Goal: Task Accomplishment & Management: Use online tool/utility

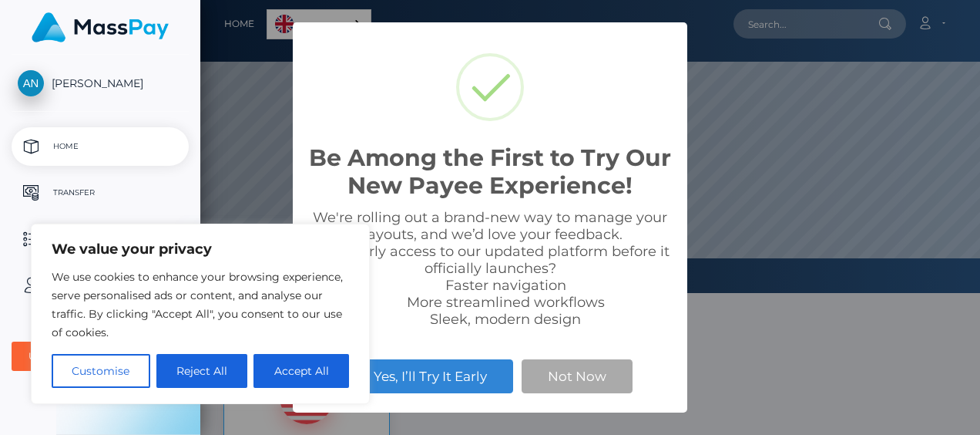
scroll to position [293, 780]
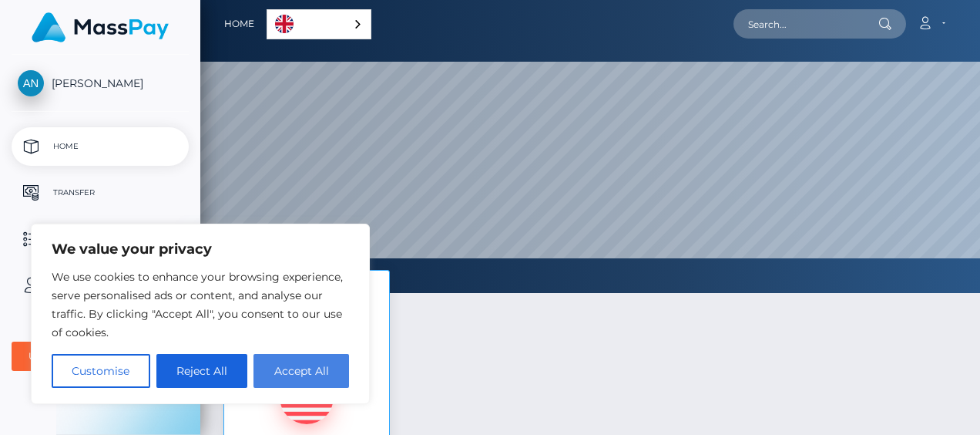
click at [297, 367] on button "Accept All" at bounding box center [301, 371] width 96 height 34
checkbox input "true"
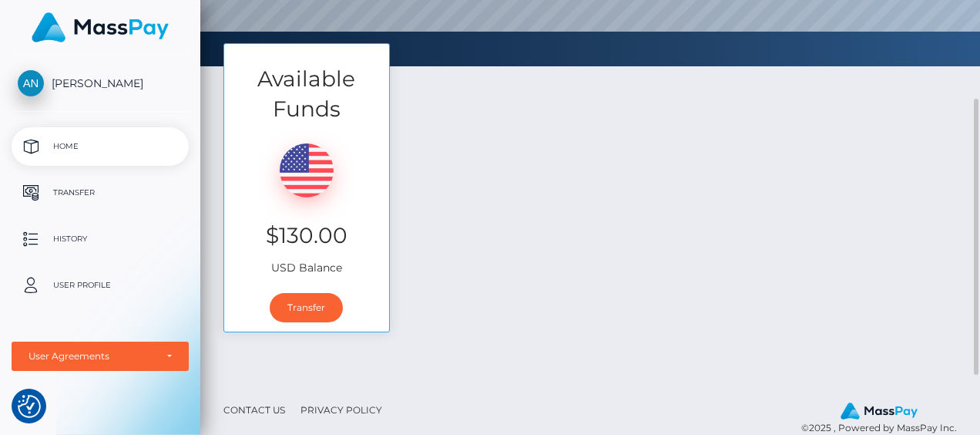
scroll to position [249, 0]
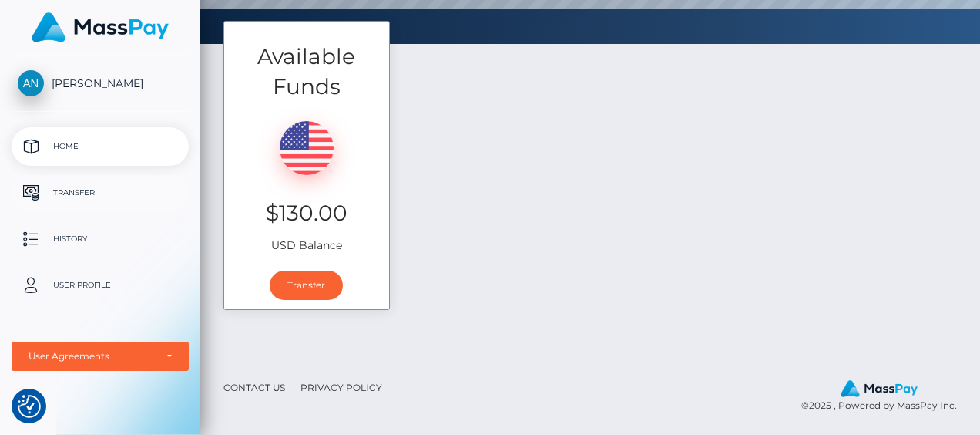
click at [85, 191] on p "Transfer" at bounding box center [100, 192] width 165 height 23
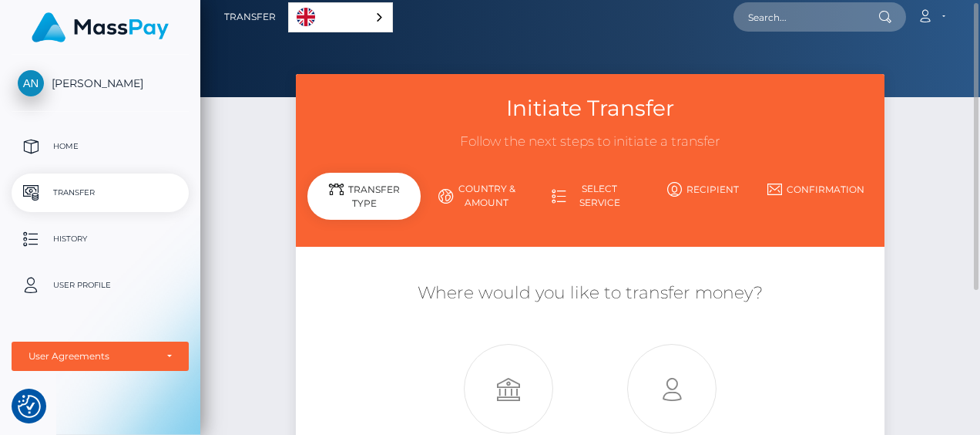
scroll to position [6, 0]
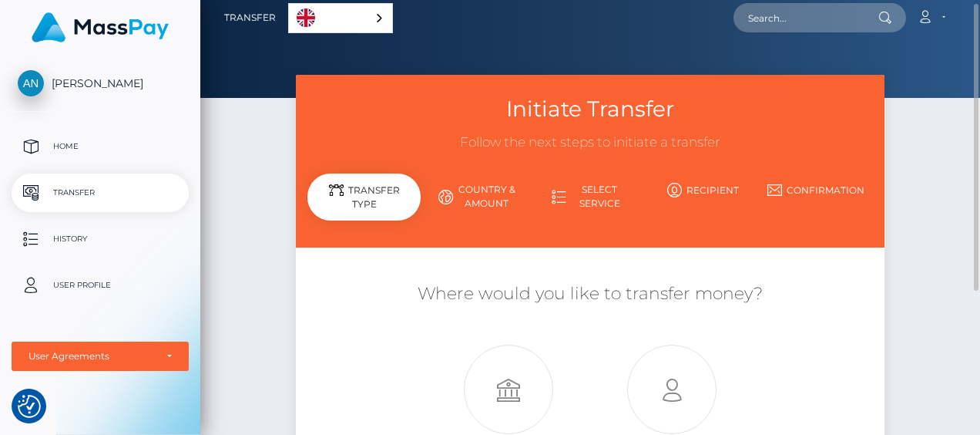
click at [700, 202] on link "Recipient" at bounding box center [702, 189] width 113 height 27
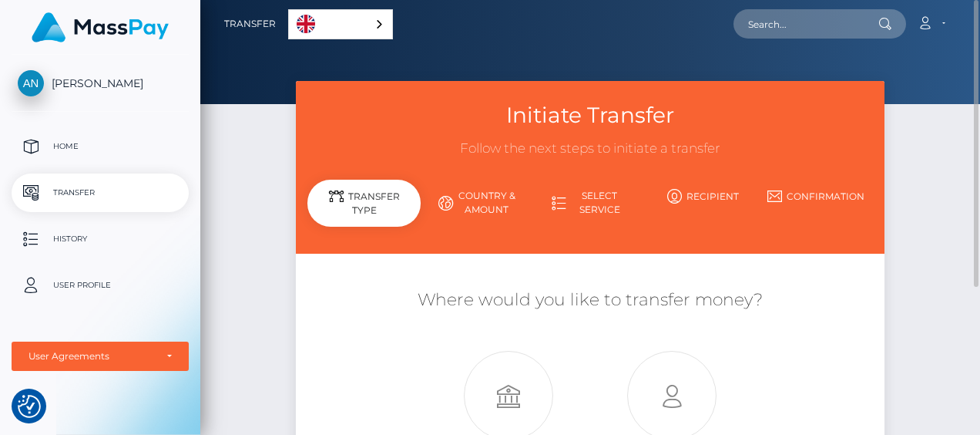
click at [374, 19] on div "English" at bounding box center [340, 24] width 105 height 30
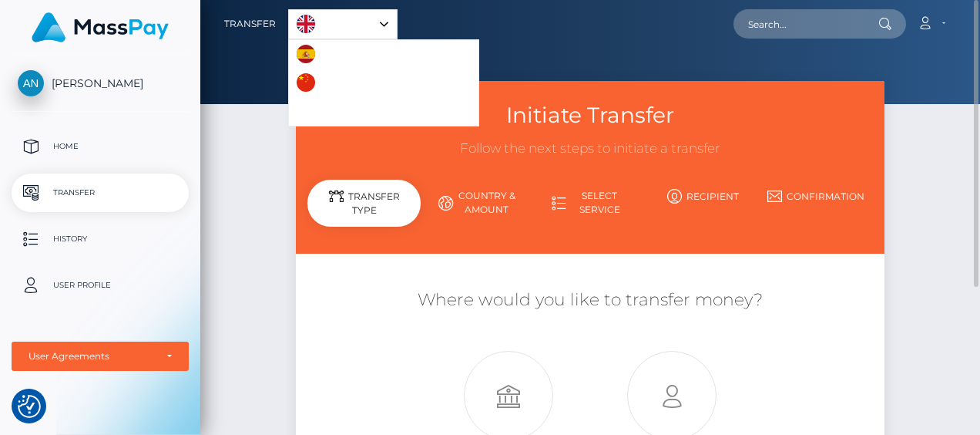
click at [898, 223] on div "Initiate Transfer Follow the next steps to initiate a transfer Transfer Type Co…" at bounding box center [590, 333] width 780 height 504
click at [878, 210] on div "Initiate Transfer Follow the next steps to initiate a transfer Transfer Type Co…" at bounding box center [590, 167] width 588 height 173
click at [384, 22] on div "English" at bounding box center [342, 24] width 109 height 30
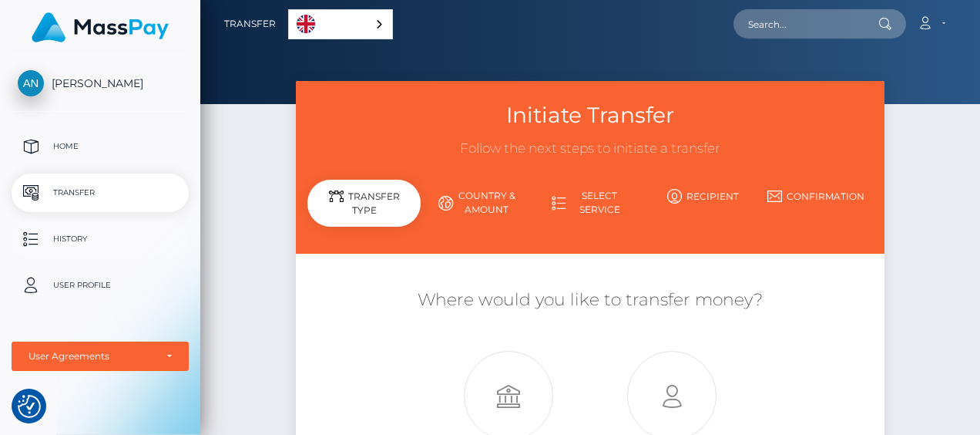
scroll to position [15, 0]
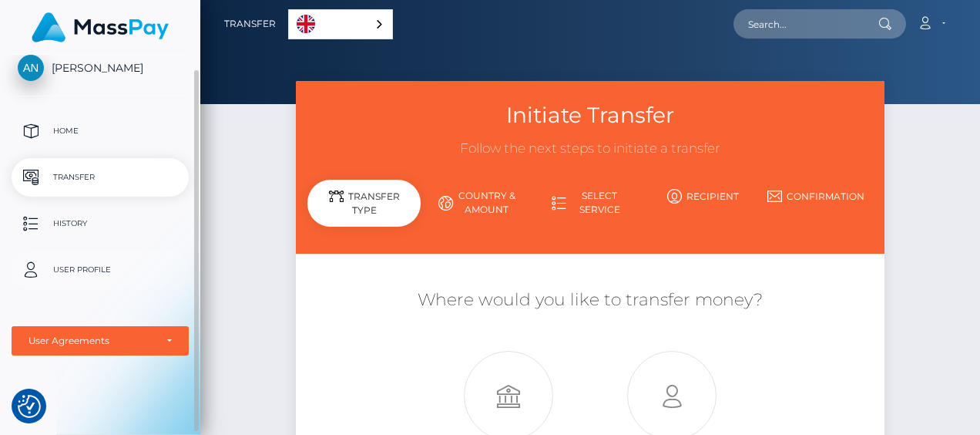
click at [109, 273] on p "User Profile" at bounding box center [100, 269] width 165 height 23
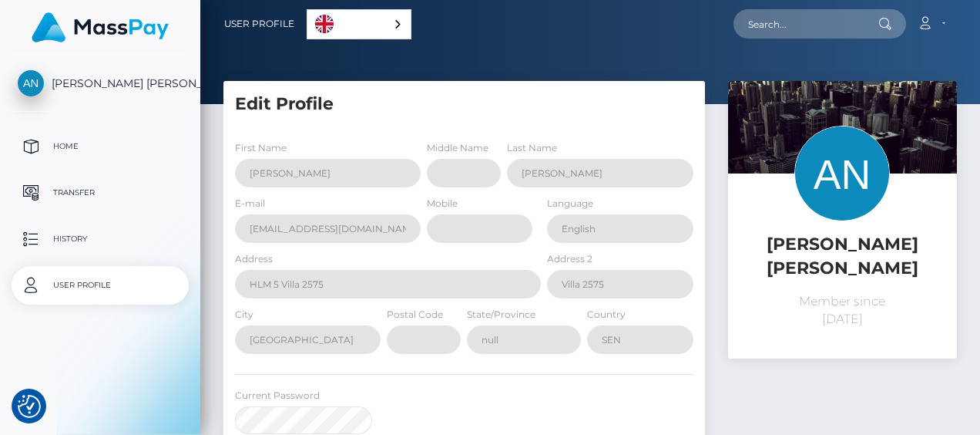
select select
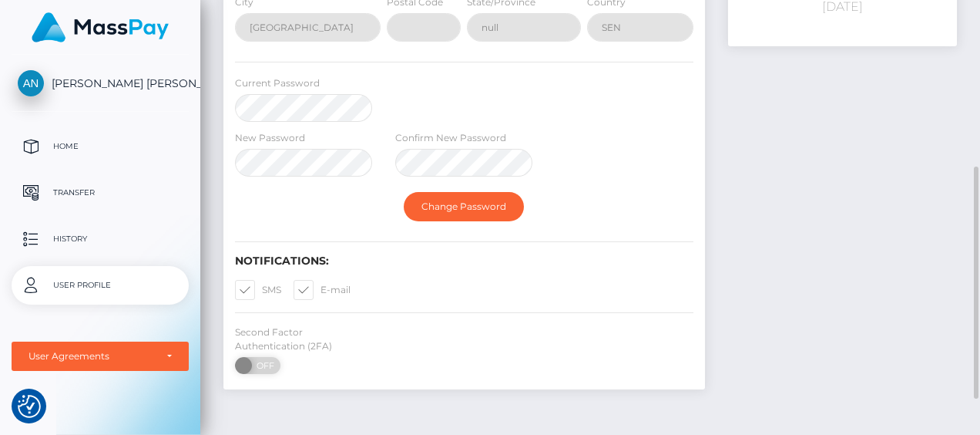
scroll to position [310, 0]
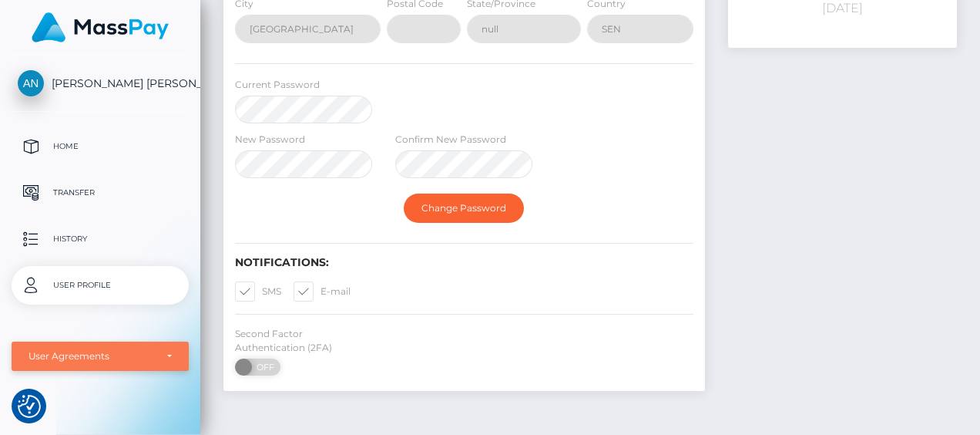
click at [177, 356] on div "User Agreements" at bounding box center [100, 355] width 177 height 29
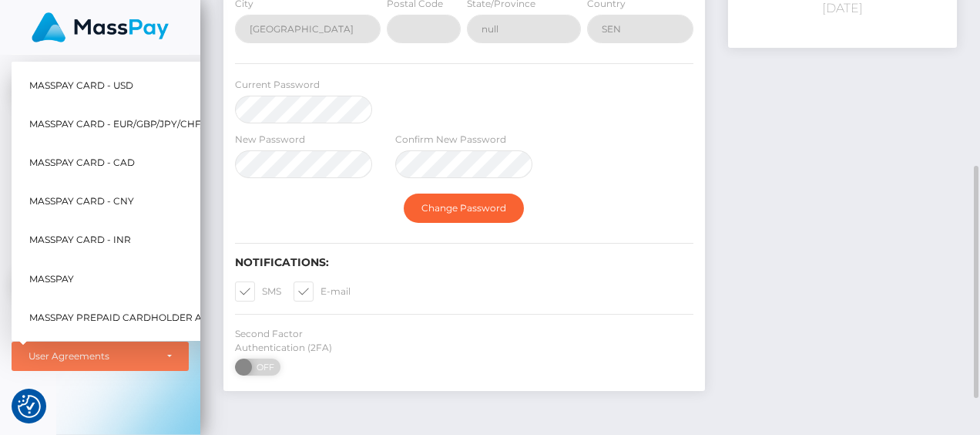
click at [379, 414] on div "Edit Profile First Name Abdou Yande Middle Name Last Name Ndoye E-mail Mobile" at bounding box center [590, 99] width 780 height 659
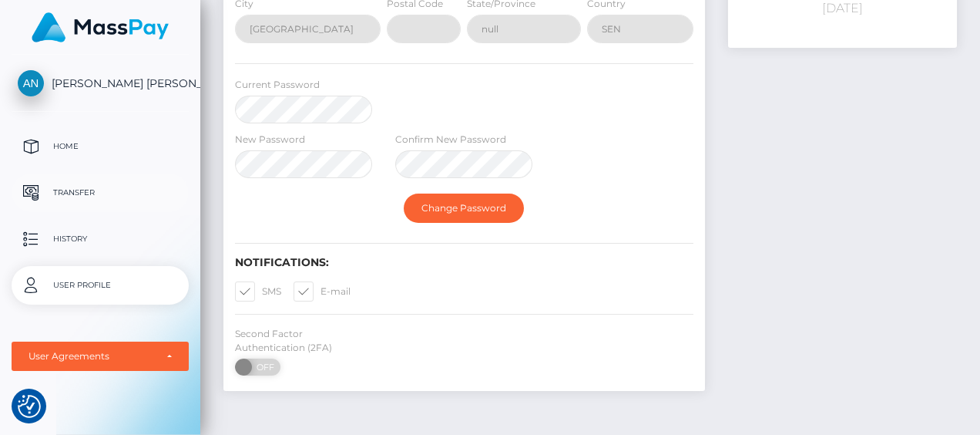
click at [74, 188] on p "Transfer" at bounding box center [100, 192] width 165 height 23
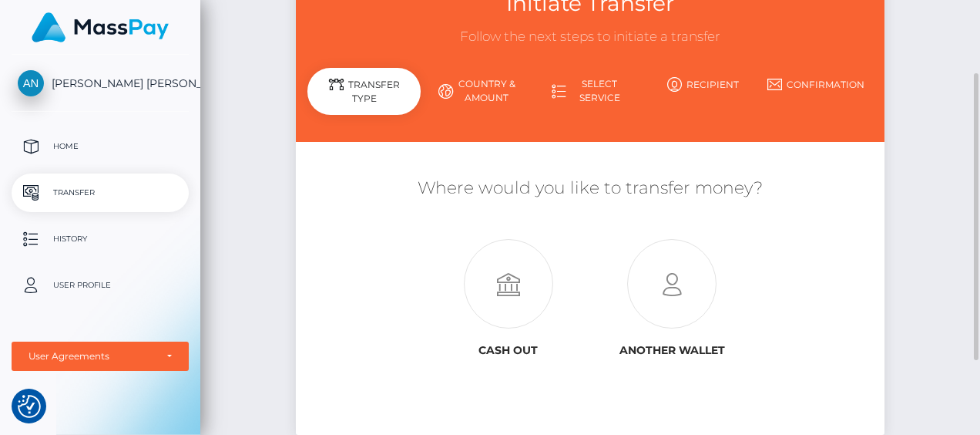
scroll to position [114, 0]
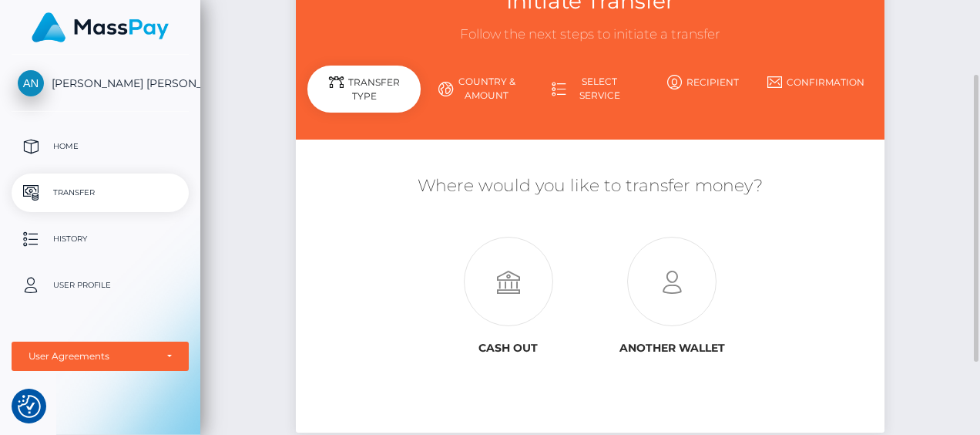
click at [471, 94] on link "Country & Amount" at bounding box center [477, 89] width 113 height 40
click at [451, 87] on icon at bounding box center [445, 89] width 15 height 15
click at [587, 96] on link "Select Service" at bounding box center [590, 89] width 113 height 40
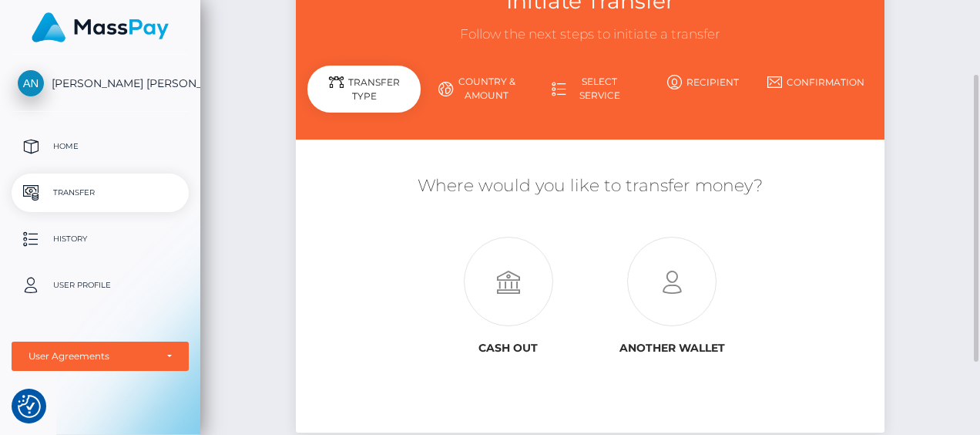
click at [710, 93] on link "Recipient" at bounding box center [702, 82] width 113 height 27
click at [736, 75] on link "Recipient" at bounding box center [702, 82] width 113 height 27
click at [837, 79] on link "Confirmation" at bounding box center [816, 82] width 113 height 27
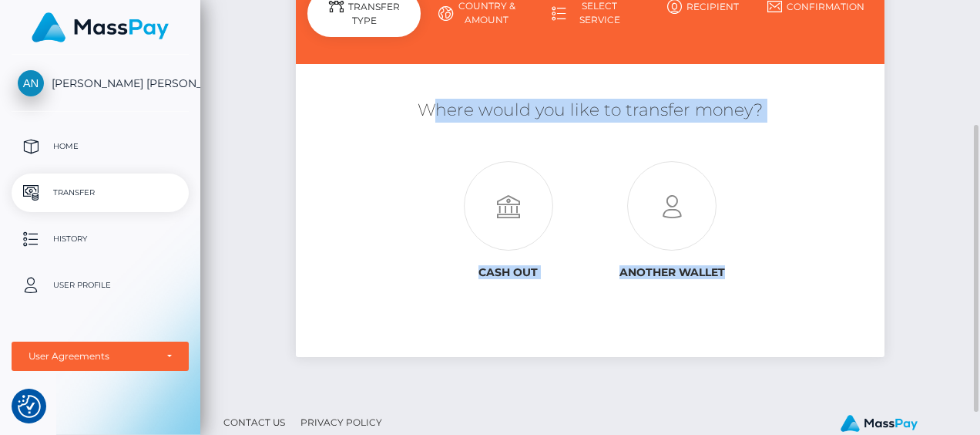
drag, startPoint x: 428, startPoint y: 106, endPoint x: 752, endPoint y: 287, distance: 370.4
click at [752, 287] on div "Where would you like to transfer money? Cash out" at bounding box center [589, 211] width 565 height 273
copy div "Where would you like to transfer money? Cash out Another wallet"
click at [525, 194] on icon at bounding box center [508, 206] width 163 height 89
